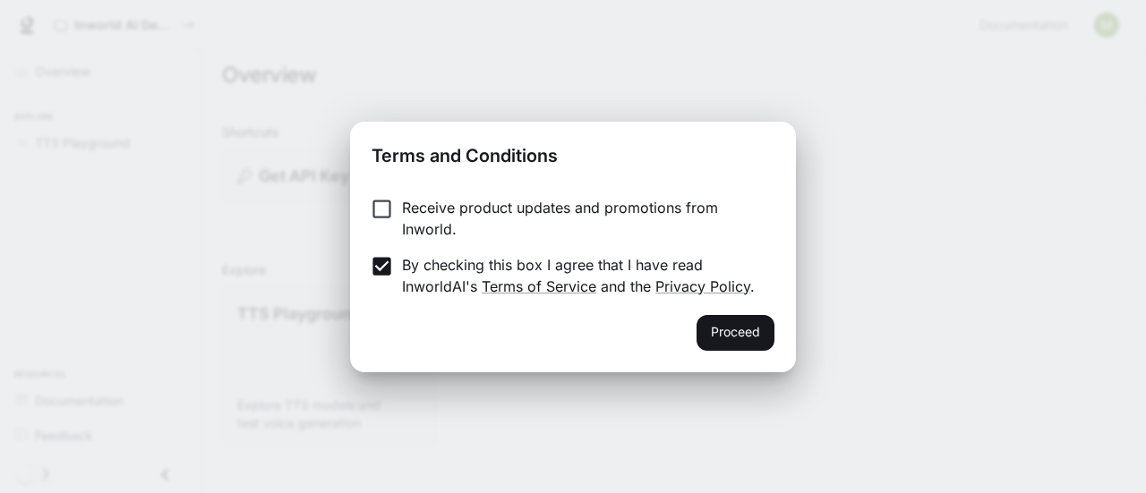
click at [726, 334] on button "Proceed" at bounding box center [736, 333] width 78 height 36
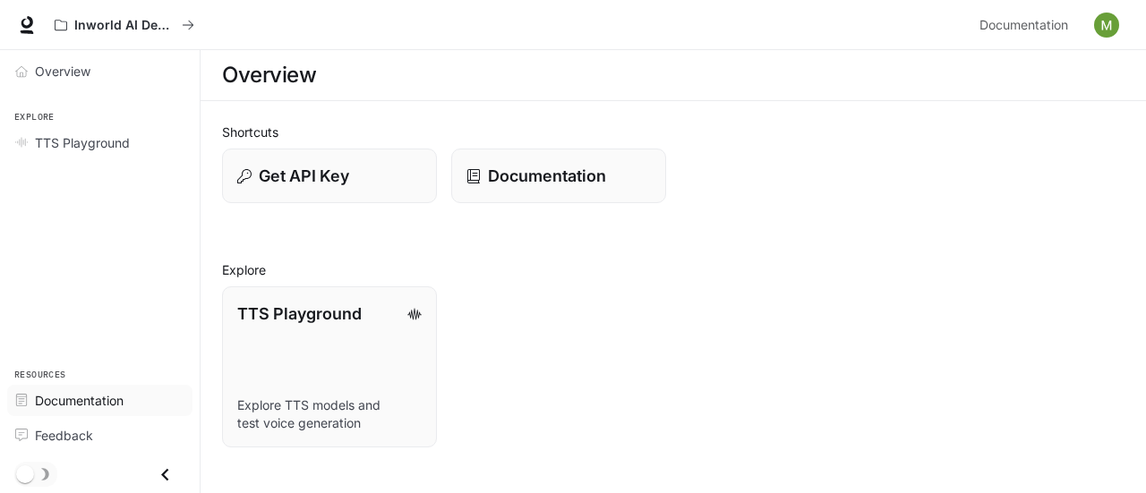
click at [60, 395] on span "Documentation" at bounding box center [79, 400] width 89 height 19
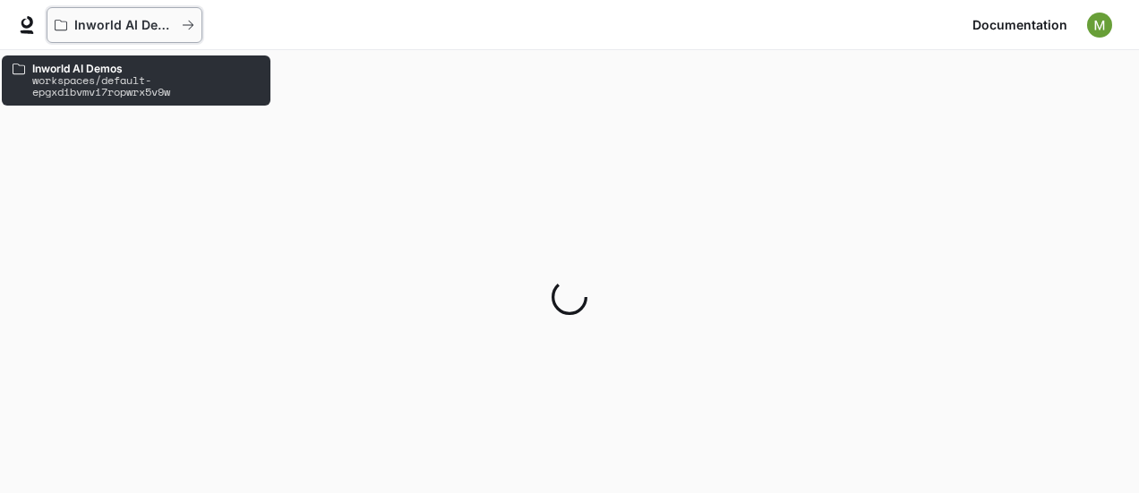
click at [62, 21] on icon "All workspaces" at bounding box center [61, 25] width 13 height 11
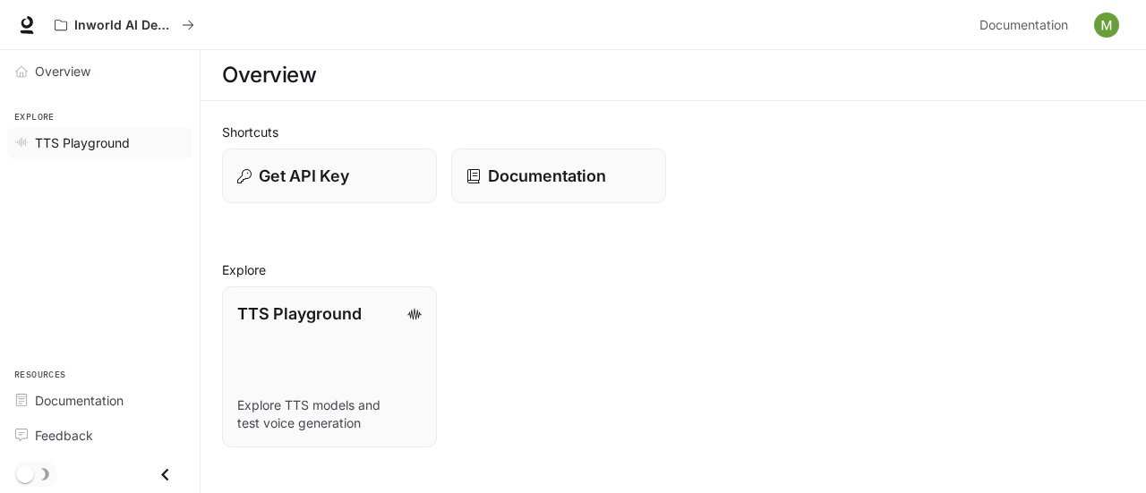
click at [98, 146] on span "TTS Playground" at bounding box center [82, 142] width 95 height 19
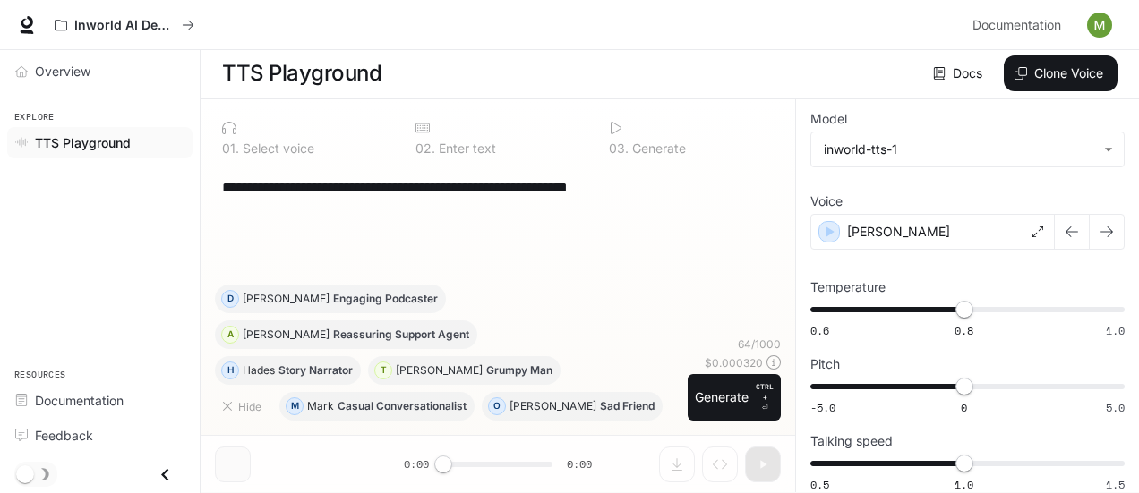
scroll to position [3, 0]
